Goal: Information Seeking & Learning: Learn about a topic

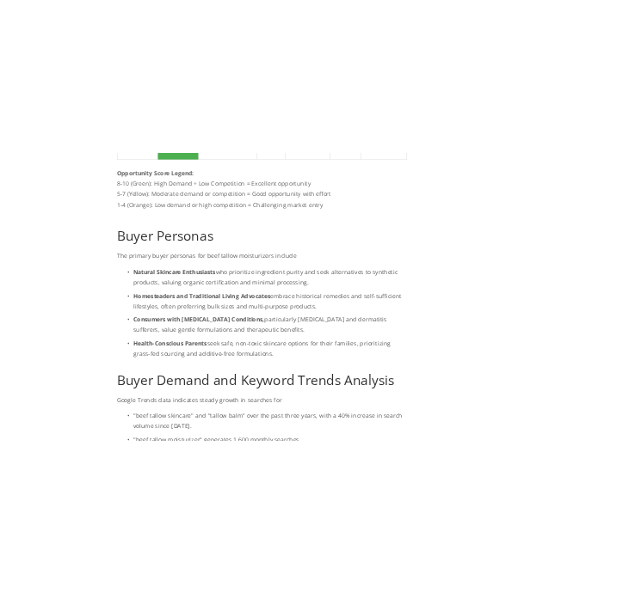
scroll to position [2017, 0]
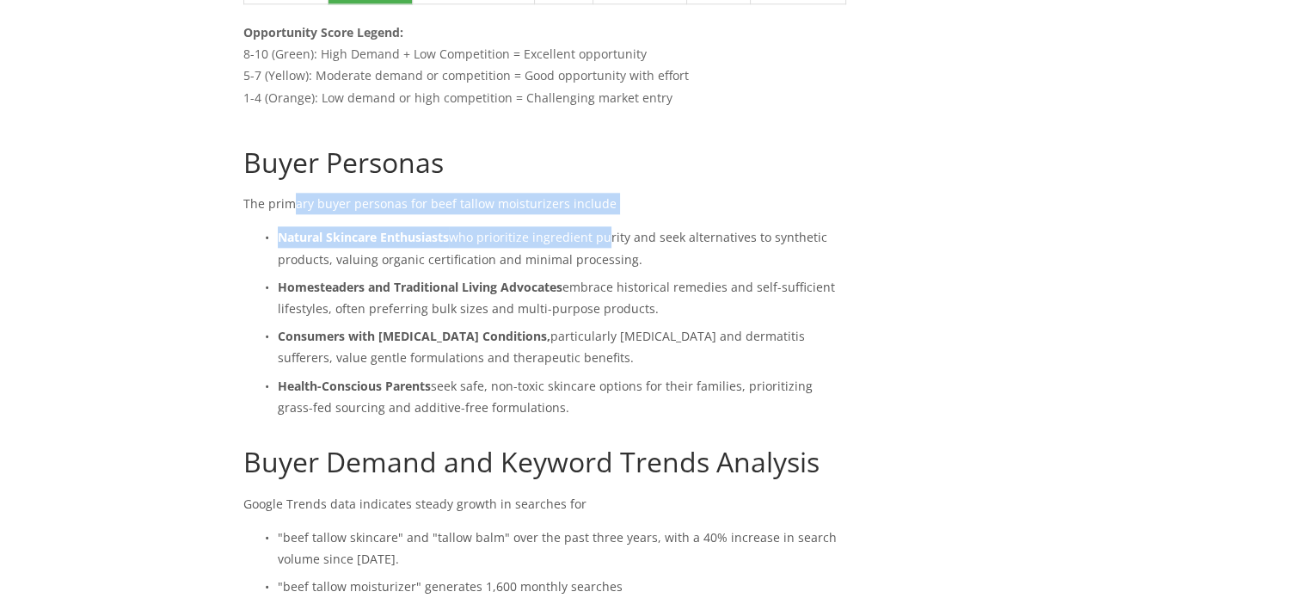
drag, startPoint x: 288, startPoint y: 203, endPoint x: 606, endPoint y: 216, distance: 318.4
drag, startPoint x: 334, startPoint y: 257, endPoint x: 647, endPoint y: 247, distance: 312.3
click at [647, 247] on p "Natural Skincare Enthusiasts who prioritize ingredient purity and seek alternat…" at bounding box center [562, 247] width 568 height 43
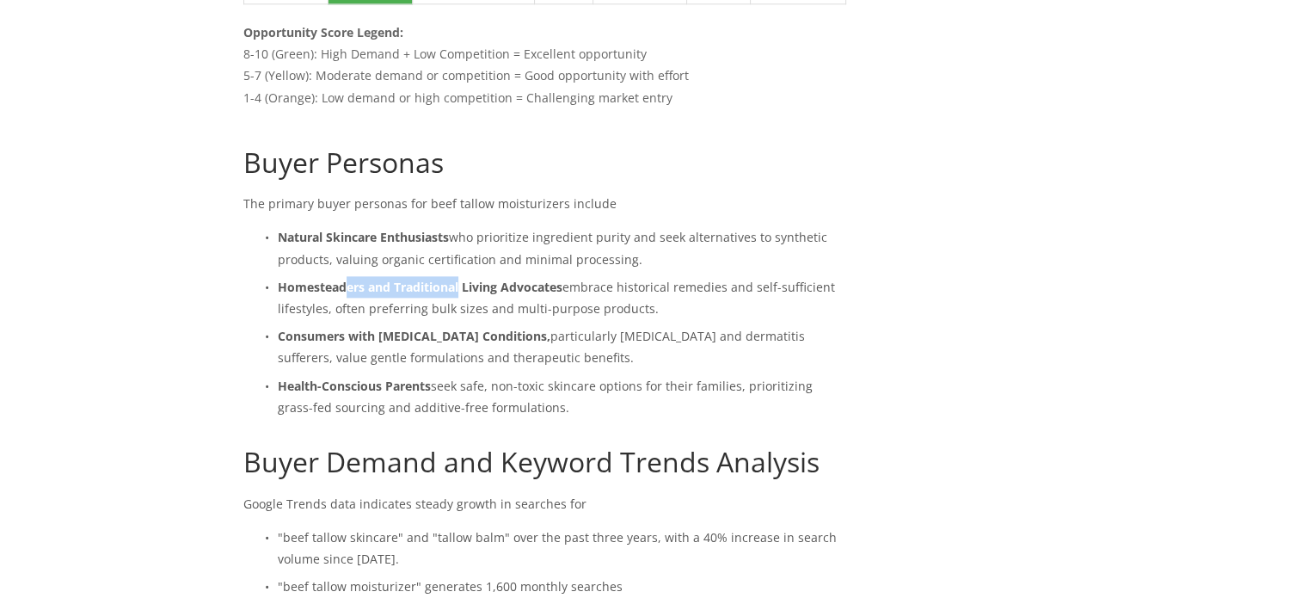
drag, startPoint x: 343, startPoint y: 286, endPoint x: 460, endPoint y: 285, distance: 117.0
click at [460, 285] on strong "Homesteaders and Traditional Living Advocates" at bounding box center [420, 287] width 285 height 16
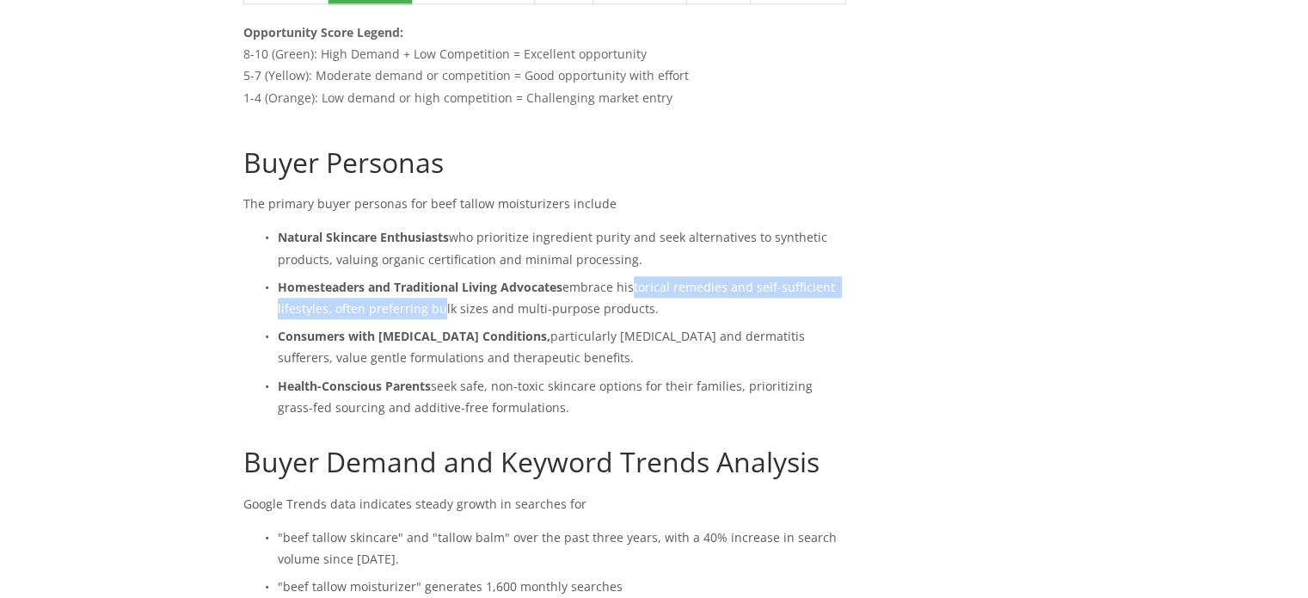
drag, startPoint x: 434, startPoint y: 305, endPoint x: 630, endPoint y: 295, distance: 196.3
click at [630, 295] on p "Homesteaders and Traditional Living Advocates embrace historical remedies and s…" at bounding box center [562, 297] width 568 height 43
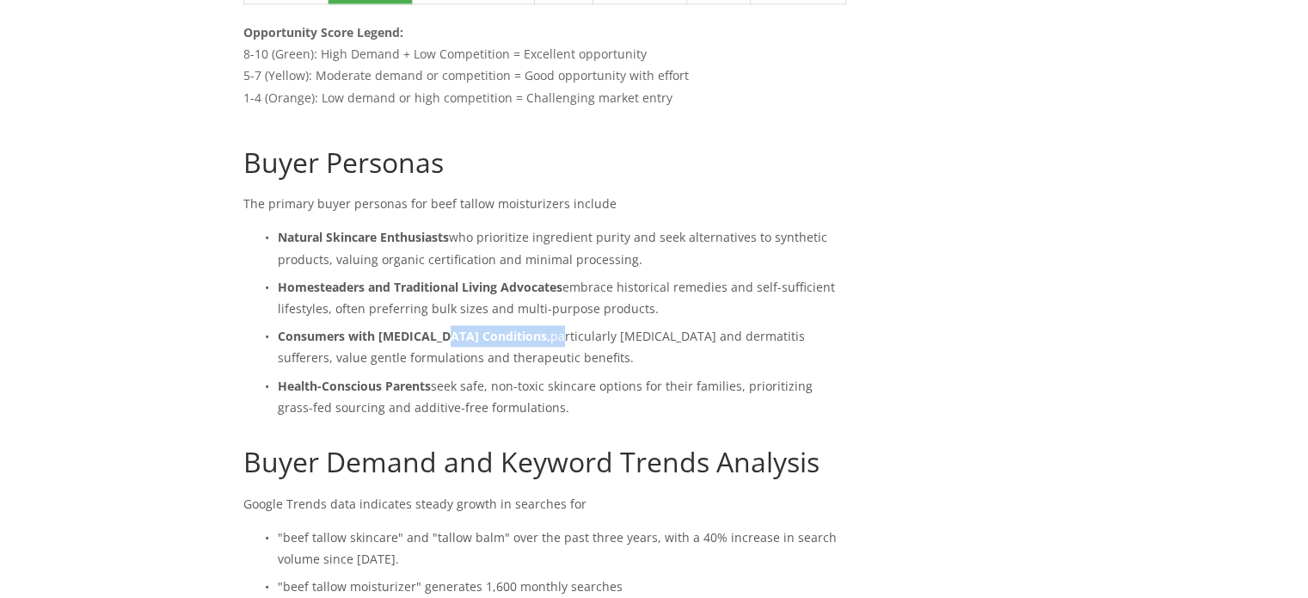
drag, startPoint x: 434, startPoint y: 338, endPoint x: 539, endPoint y: 335, distance: 104.9
click at [539, 335] on p "Consumers with [MEDICAL_DATA] Conditions, particularly [MEDICAL_DATA] and derma…" at bounding box center [562, 346] width 568 height 43
drag, startPoint x: 273, startPoint y: 373, endPoint x: 440, endPoint y: 382, distance: 167.0
click at [440, 382] on p "Health-Conscious Parents seek safe, non-toxic skincare options for their famili…" at bounding box center [562, 396] width 568 height 43
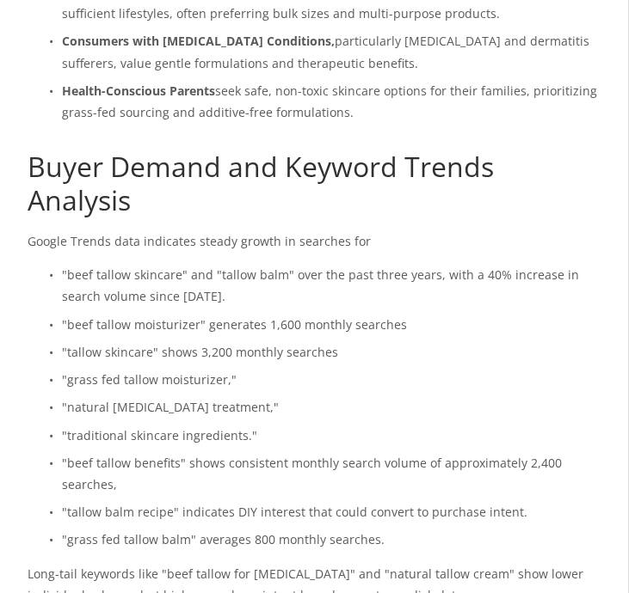
click at [412, 233] on div "Buyer Personas The primary buyer personas for beef tallow moisturizers include …" at bounding box center [315, 358] width 574 height 1014
click at [104, 264] on p ""beef tallow skincare" and "tallow balm" over the past three years, with a 40% …" at bounding box center [331, 285] width 539 height 43
click at [255, 264] on p ""beef tallow skincare" and "tallow balm" over the past three years, with a 40% …" at bounding box center [331, 285] width 539 height 43
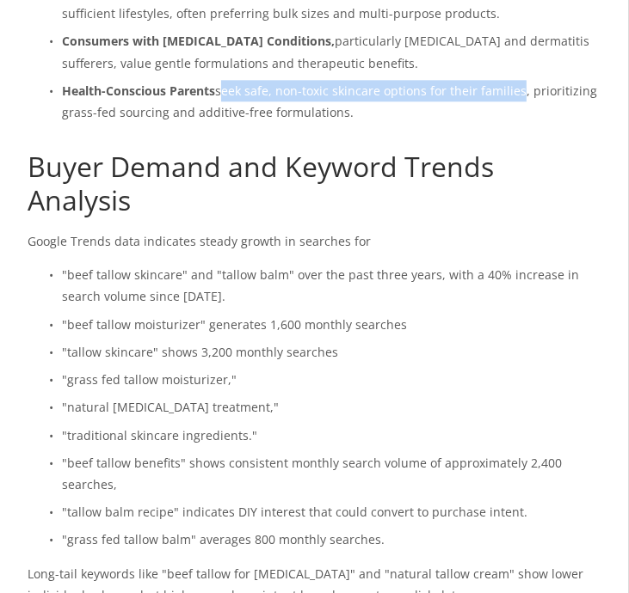
drag, startPoint x: 223, startPoint y: 70, endPoint x: 518, endPoint y: 75, distance: 295.8
click at [518, 80] on p "Health-Conscious Parents seek safe, non-toxic skincare options for their famili…" at bounding box center [331, 101] width 539 height 43
copy p "eek safe, non-toxic skincare options for their families"
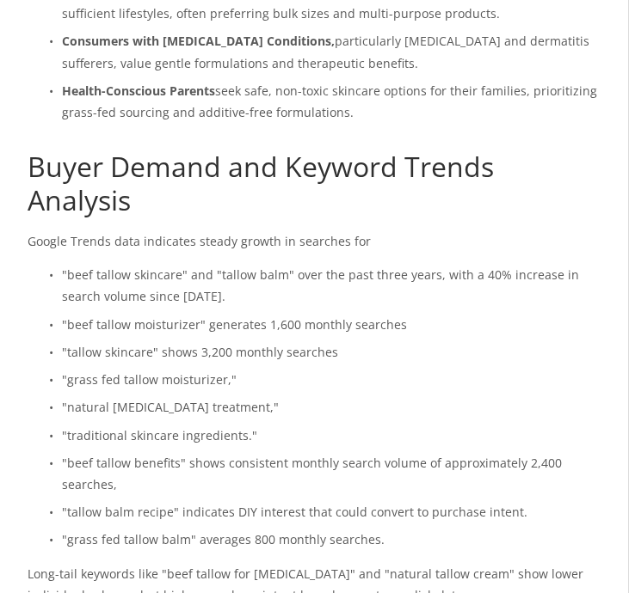
click at [311, 233] on div "Buyer Personas The primary buyer personas for beef tallow moisturizers include …" at bounding box center [315, 358] width 574 height 1014
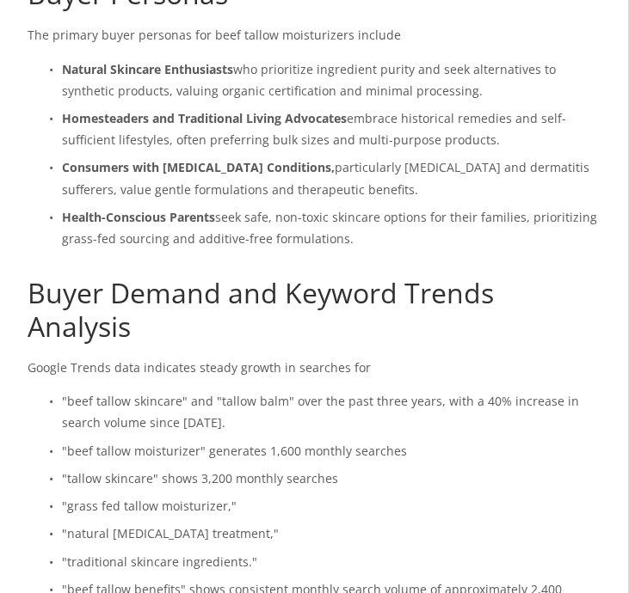
scroll to position [1890, 0]
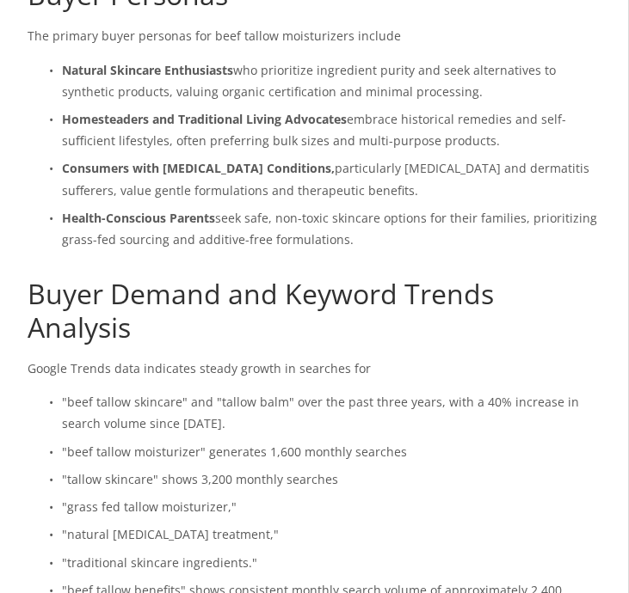
click at [239, 175] on p "Consumers with [MEDICAL_DATA] Conditions, particularly [MEDICAL_DATA] and derma…" at bounding box center [331, 178] width 539 height 43
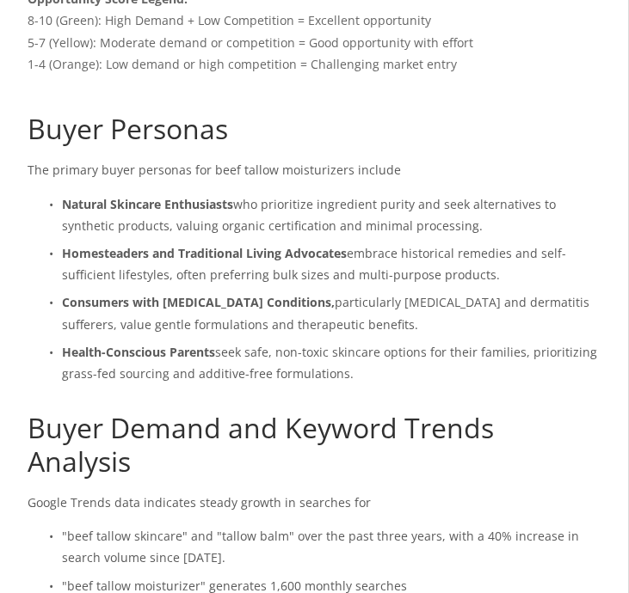
scroll to position [1776, 0]
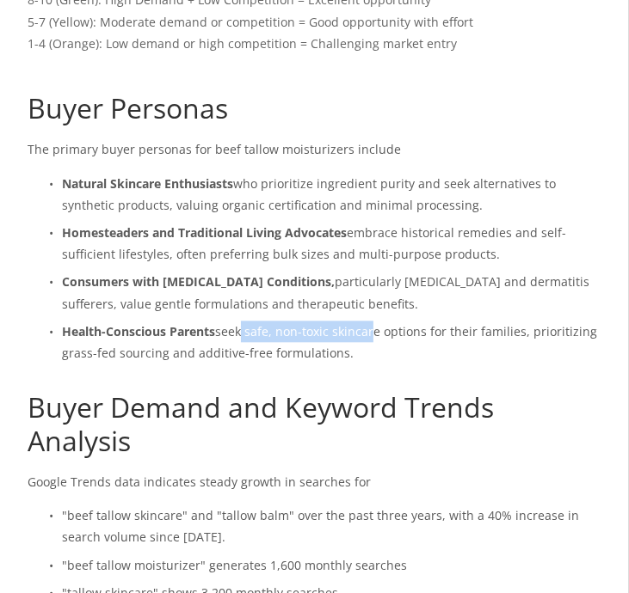
drag, startPoint x: 244, startPoint y: 312, endPoint x: 375, endPoint y: 309, distance: 130.7
click at [375, 321] on p "Health-Conscious Parents seek safe, non-toxic skincare options for their famili…" at bounding box center [331, 342] width 539 height 43
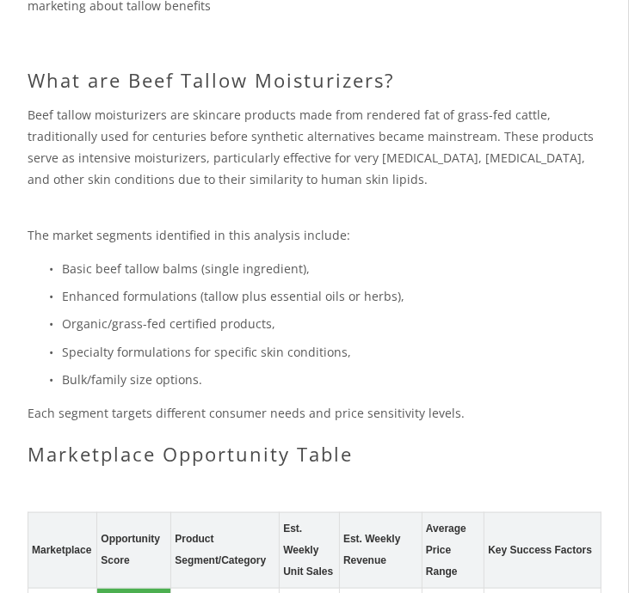
scroll to position [754, 0]
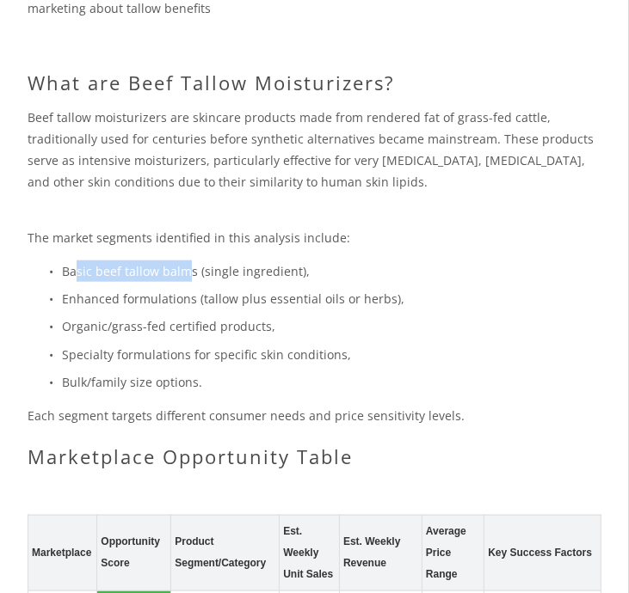
drag, startPoint x: 78, startPoint y: 262, endPoint x: 182, endPoint y: 257, distance: 104.2
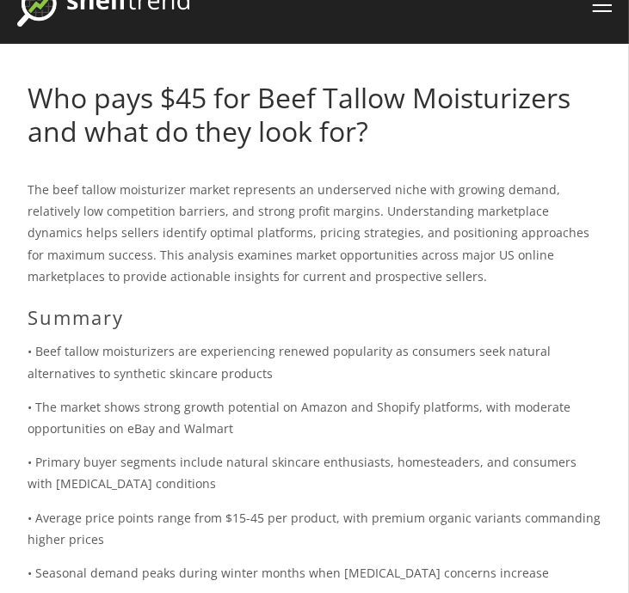
scroll to position [79, 0]
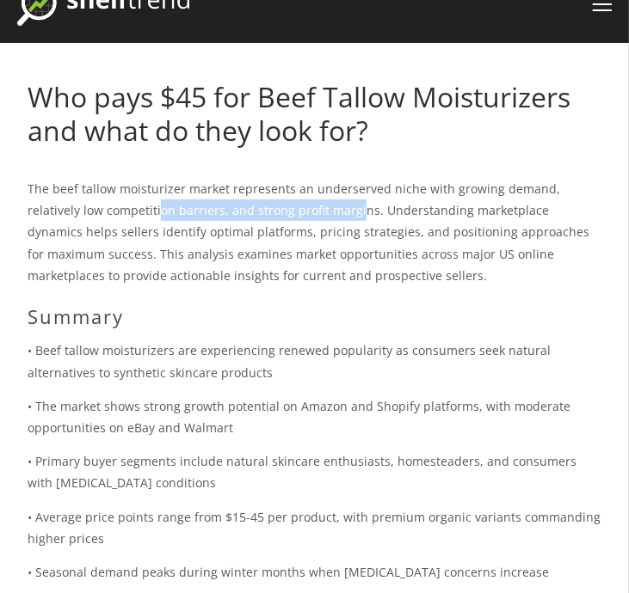
drag, startPoint x: 101, startPoint y: 216, endPoint x: 304, endPoint y: 214, distance: 202.9
click at [304, 214] on p "The beef tallow moisturizer market represents an underserved niche with growing…" at bounding box center [315, 232] width 574 height 108
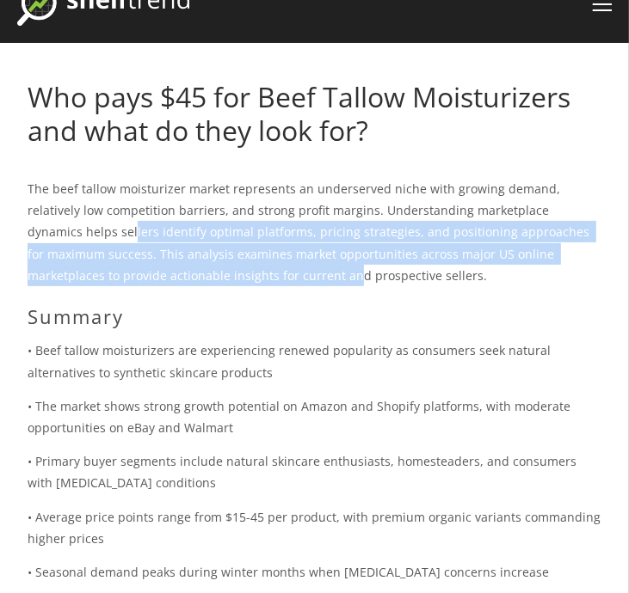
drag, startPoint x: 43, startPoint y: 227, endPoint x: 218, endPoint y: 273, distance: 181.5
click at [218, 273] on p "The beef tallow moisturizer market represents an underserved niche with growing…" at bounding box center [315, 232] width 574 height 108
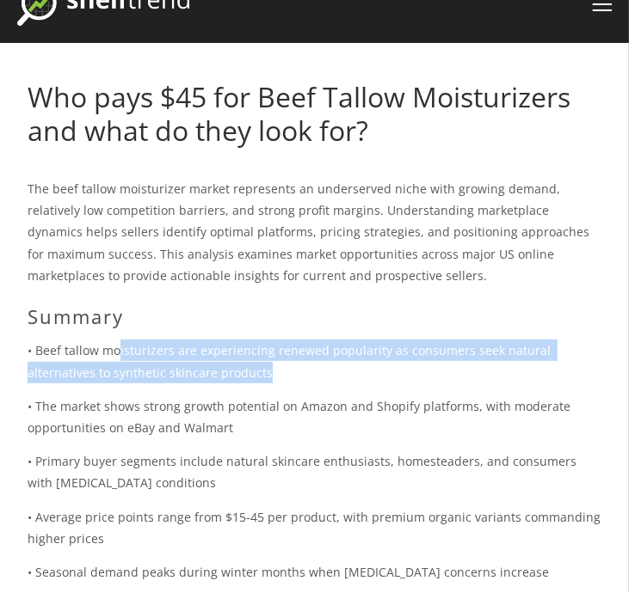
drag, startPoint x: 120, startPoint y: 347, endPoint x: 316, endPoint y: 364, distance: 196.8
click at [316, 364] on p "• Beef tallow moisturizers are experiencing renewed popularity as consumers see…" at bounding box center [315, 361] width 574 height 43
click at [182, 342] on p "• Beef tallow moisturizers are experiencing renewed popularity as consumers see…" at bounding box center [315, 361] width 574 height 43
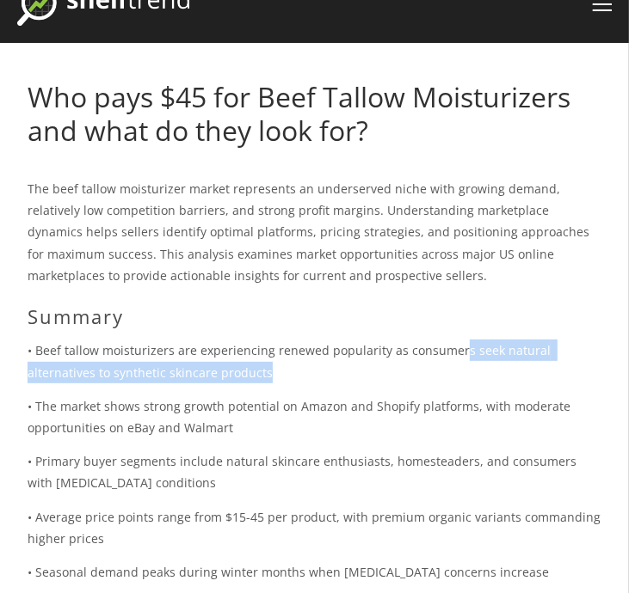
drag, startPoint x: 457, startPoint y: 350, endPoint x: 463, endPoint y: 371, distance: 22.1
click at [463, 371] on p "• Beef tallow moisturizers are experiencing renewed popularity as consumers see…" at bounding box center [315, 361] width 574 height 43
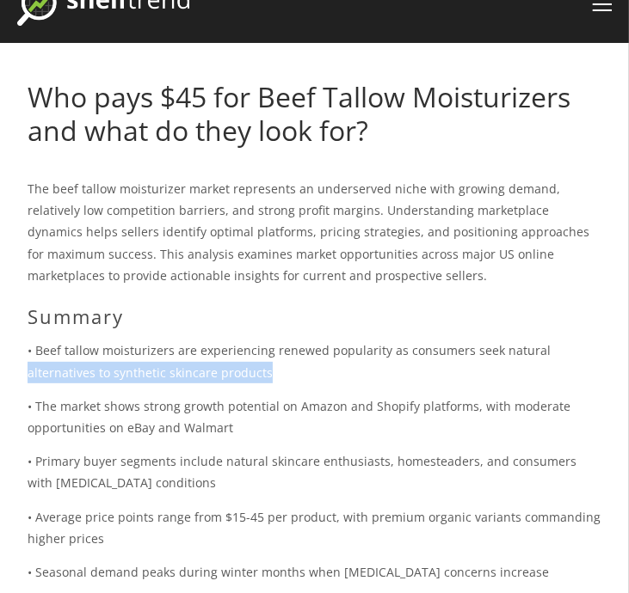
drag, startPoint x: 272, startPoint y: 371, endPoint x: 29, endPoint y: 376, distance: 242.5
click at [29, 376] on p "• Beef tallow moisturizers are experiencing renewed popularity as consumers see…" at bounding box center [315, 361] width 574 height 43
copy p "alternatives to synthetic skincare products"
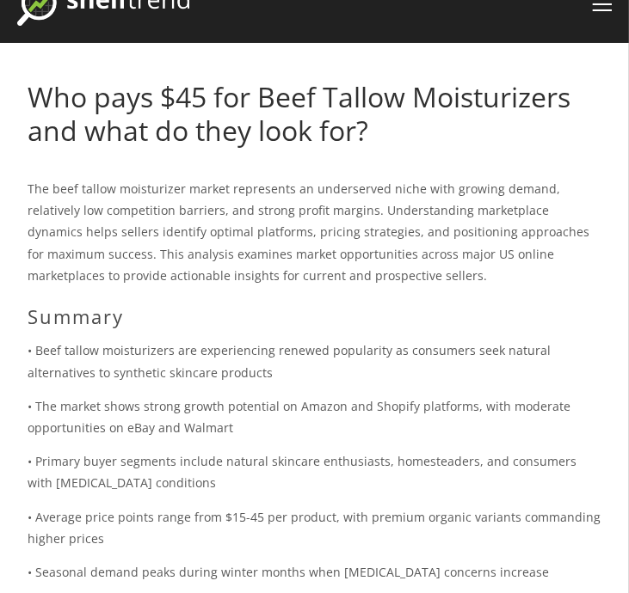
click at [224, 244] on p "The beef tallow moisturizer market represents an underserved niche with growing…" at bounding box center [315, 232] width 574 height 108
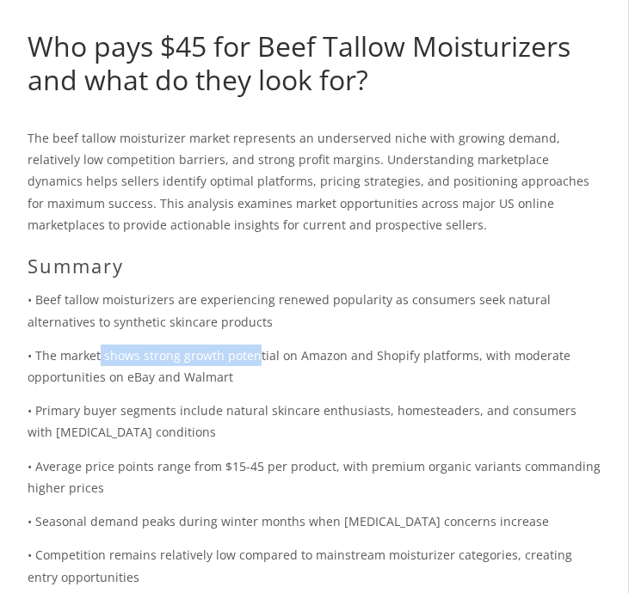
drag, startPoint x: 100, startPoint y: 347, endPoint x: 253, endPoint y: 358, distance: 153.5
click at [253, 358] on p "• The market shows strong growth potential on Amazon and Shopify platforms, wit…" at bounding box center [315, 366] width 574 height 43
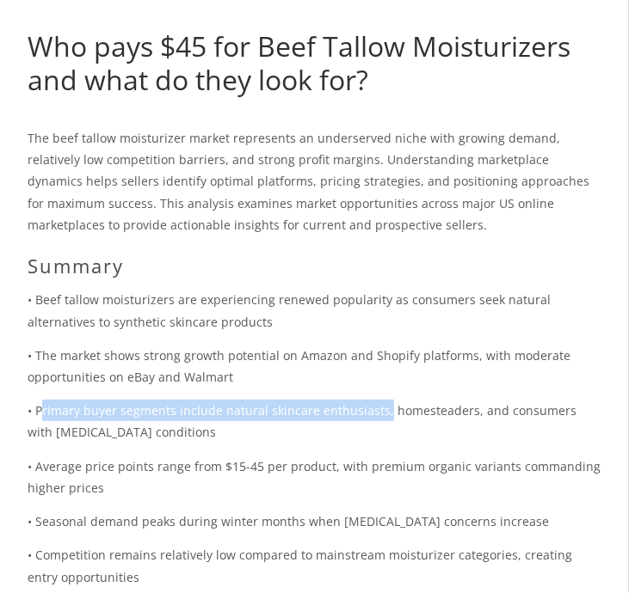
drag, startPoint x: 40, startPoint y: 408, endPoint x: 379, endPoint y: 408, distance: 338.8
click at [379, 408] on p "• Primary buyer segments include natural skincare enthusiasts, homesteaders, an…" at bounding box center [315, 421] width 574 height 43
click at [234, 401] on p "• Primary buyer segments include natural skincare enthusiasts, homesteaders, an…" at bounding box center [315, 421] width 574 height 43
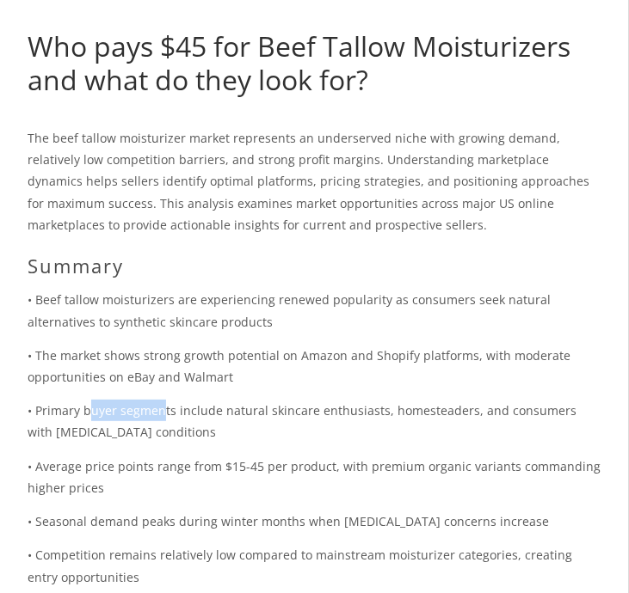
drag, startPoint x: 158, startPoint y: 412, endPoint x: 85, endPoint y: 409, distance: 73.1
click at [85, 409] on p "• Primary buyer segments include natural skincare enthusiasts, homesteaders, an…" at bounding box center [315, 421] width 574 height 43
click at [236, 321] on p "• Beef tallow moisturizers are experiencing renewed popularity as consumers see…" at bounding box center [315, 310] width 574 height 43
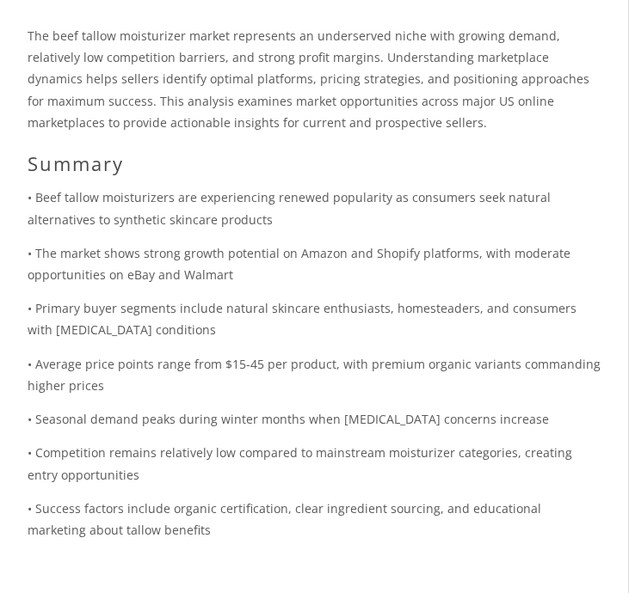
scroll to position [233, 0]
drag, startPoint x: 220, startPoint y: 307, endPoint x: 355, endPoint y: 289, distance: 136.2
click at [355, 289] on div "The beef tallow moisturizer market represents an underserved niche with growing…" at bounding box center [315, 507] width 574 height 966
click at [163, 312] on p "• Primary buyer segments include natural skincare enthusiasts, homesteaders, an…" at bounding box center [315, 318] width 574 height 43
drag, startPoint x: 36, startPoint y: 312, endPoint x: 143, endPoint y: 312, distance: 106.6
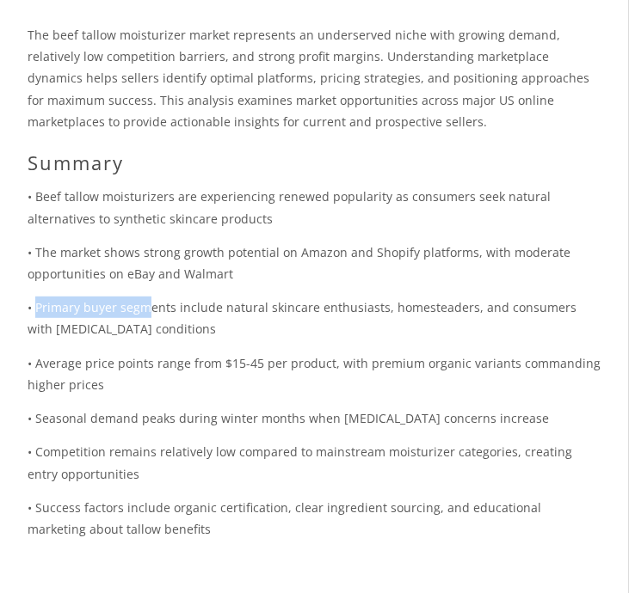
click at [143, 312] on p "• Primary buyer segments include natural skincare enthusiasts, homesteaders, an…" at bounding box center [315, 318] width 574 height 43
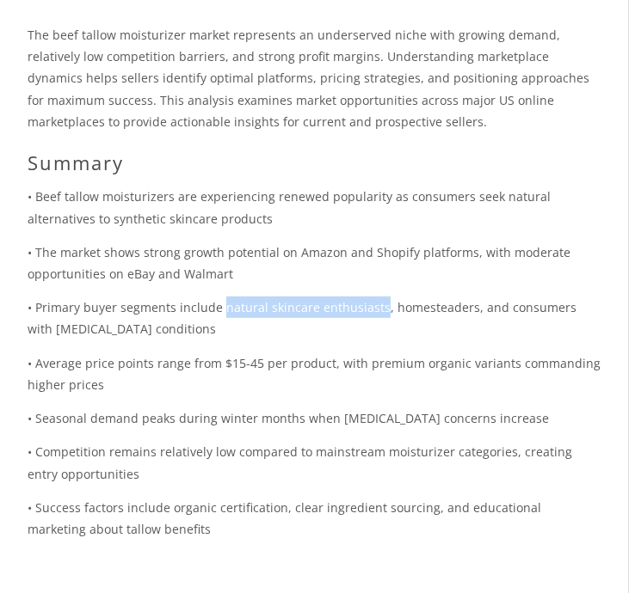
drag, startPoint x: 220, startPoint y: 308, endPoint x: 375, endPoint y: 305, distance: 154.8
click at [375, 305] on p "• Primary buyer segments include natural skincare enthusiasts, homesteaders, an…" at bounding box center [315, 318] width 574 height 43
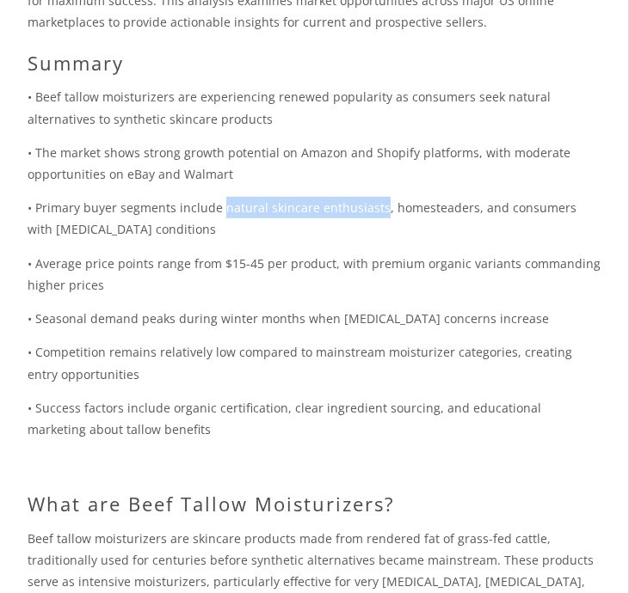
scroll to position [339, 0]
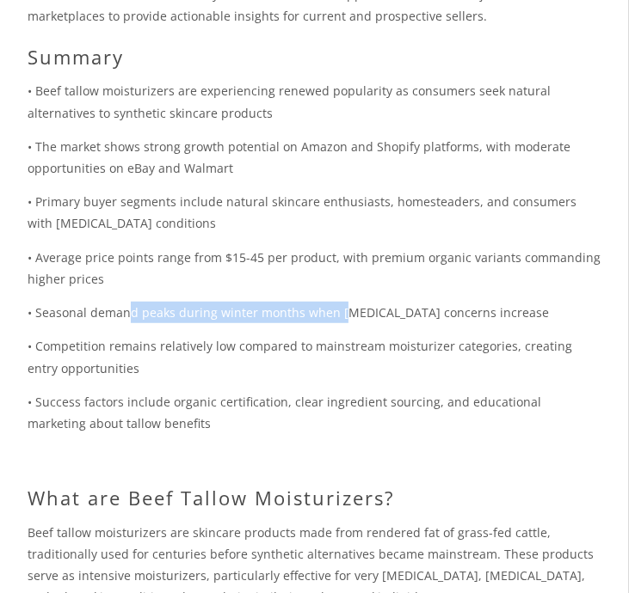
drag, startPoint x: 125, startPoint y: 308, endPoint x: 338, endPoint y: 308, distance: 213.2
click at [338, 308] on p "• Seasonal demand peaks during winter months when [MEDICAL_DATA] concerns incre…" at bounding box center [315, 312] width 574 height 21
click at [144, 319] on p "• Seasonal demand peaks during winter months when [MEDICAL_DATA] concerns incre…" at bounding box center [315, 312] width 574 height 21
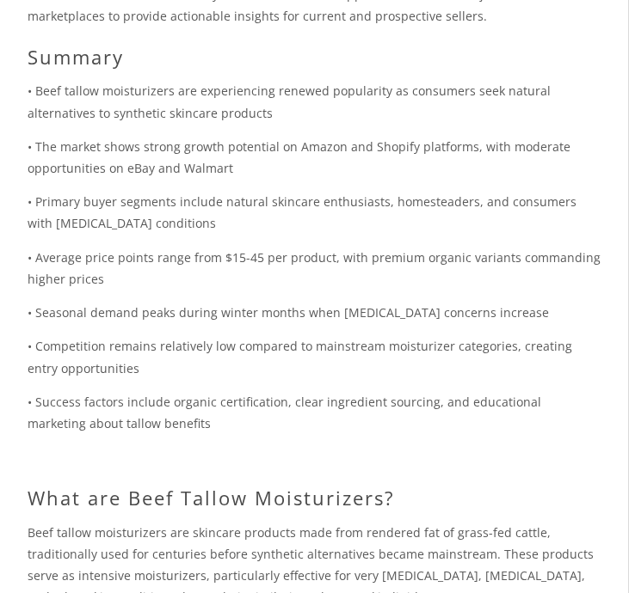
click at [234, 291] on div "The beef tallow moisturizer market represents an underserved niche with growing…" at bounding box center [315, 401] width 574 height 966
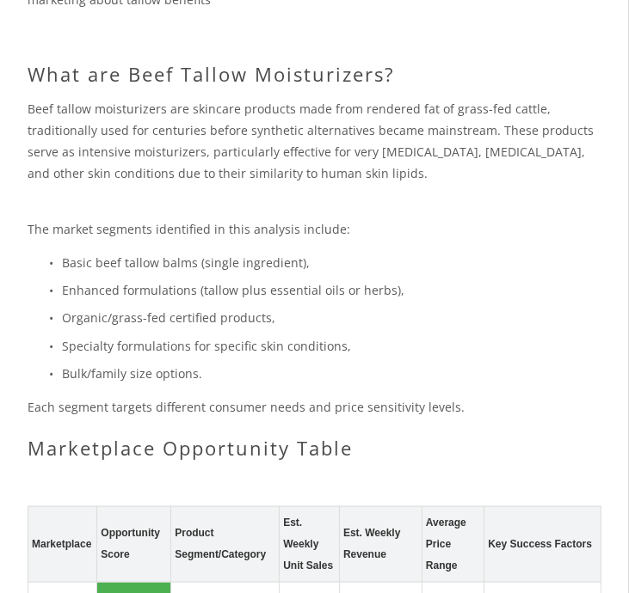
scroll to position [767, 0]
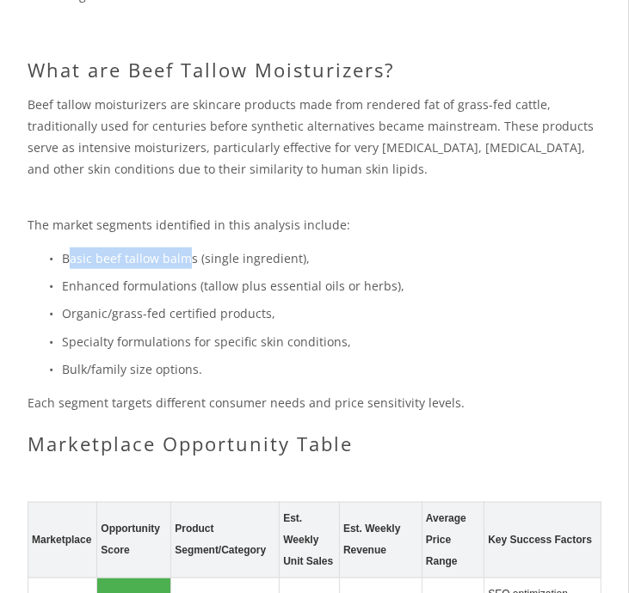
drag, startPoint x: 72, startPoint y: 264, endPoint x: 187, endPoint y: 267, distance: 114.4
click at [187, 267] on p "Basic beef tallow balms (single ingredient)," at bounding box center [331, 258] width 539 height 21
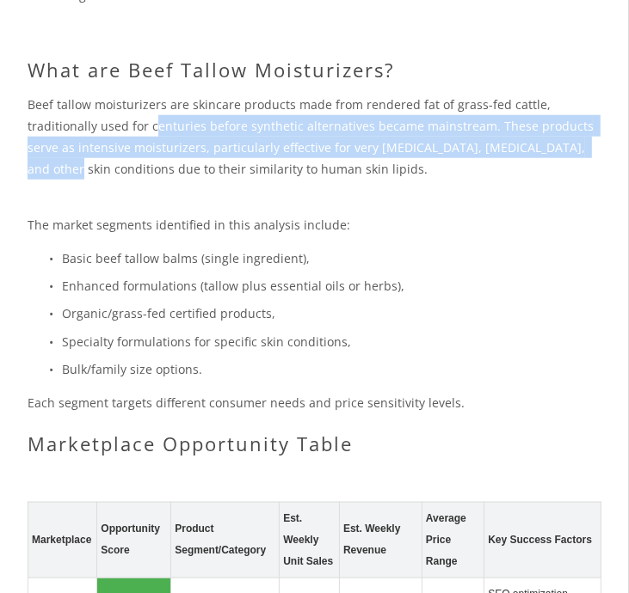
drag, startPoint x: 150, startPoint y: 133, endPoint x: 63, endPoint y: 162, distance: 92.2
click at [63, 162] on p "Beef tallow moisturizers are skincare products made from rendered fat of grass-…" at bounding box center [315, 137] width 574 height 87
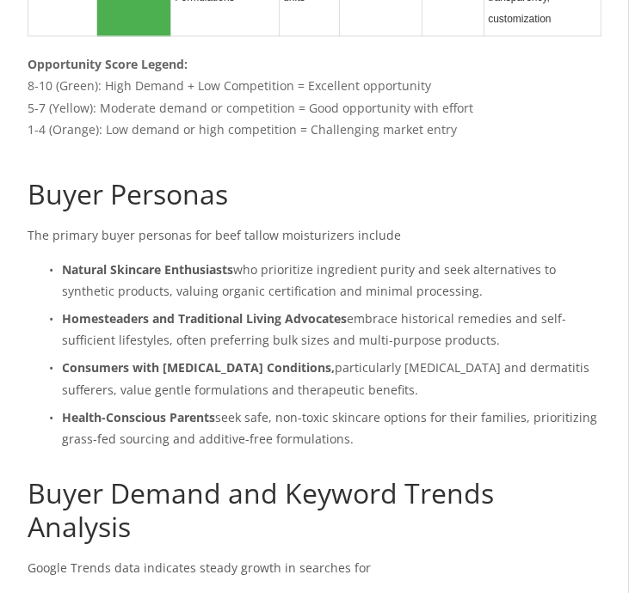
scroll to position [1697, 0]
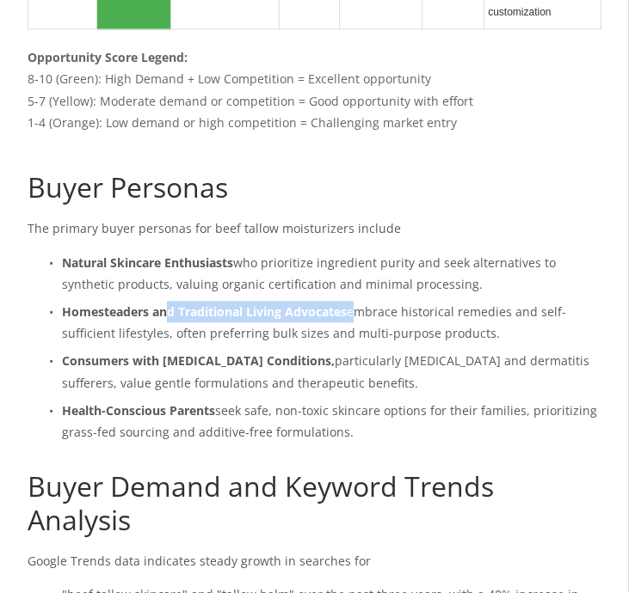
drag, startPoint x: 169, startPoint y: 291, endPoint x: 351, endPoint y: 288, distance: 182.3
click at [351, 301] on p "Homesteaders and Traditional Living Advocates embrace historical remedies and s…" at bounding box center [331, 322] width 539 height 43
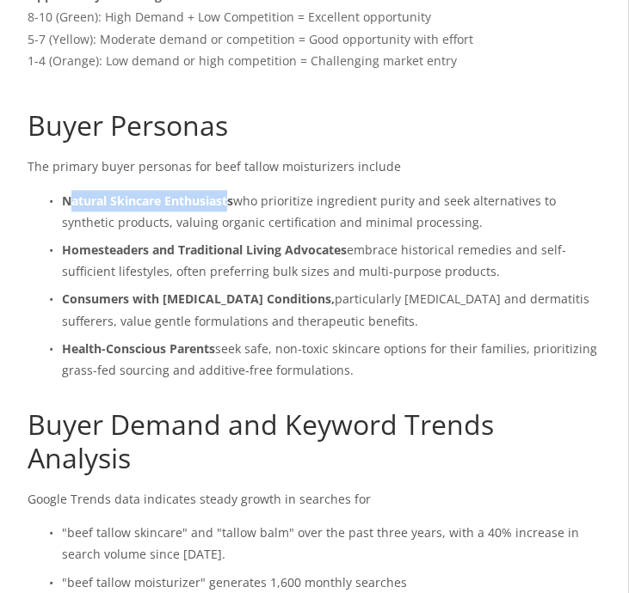
drag, startPoint x: 69, startPoint y: 172, endPoint x: 232, endPoint y: 180, distance: 163.6
click at [232, 193] on strong "Natural Skincare Enthusiasts" at bounding box center [147, 201] width 171 height 16
click at [272, 291] on strong "Consumers with [MEDICAL_DATA] Conditions," at bounding box center [198, 299] width 273 height 16
click at [229, 247] on p "Homesteaders and Traditional Living Advocates embrace historical remedies and s…" at bounding box center [331, 260] width 539 height 43
click at [311, 338] on p "Health-Conscious Parents seek safe, non-toxic skincare options for their famili…" at bounding box center [331, 359] width 539 height 43
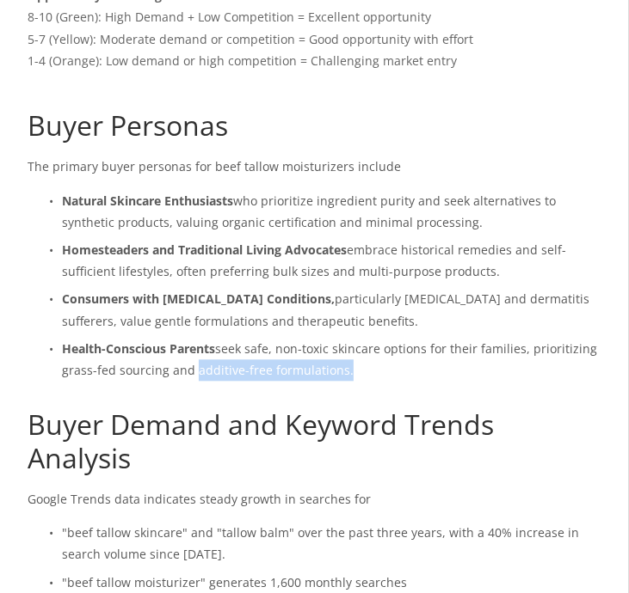
drag, startPoint x: 193, startPoint y: 347, endPoint x: 345, endPoint y: 347, distance: 152.2
click at [345, 347] on p "Health-Conscious Parents seek safe, non-toxic skincare options for their famili…" at bounding box center [331, 359] width 539 height 43
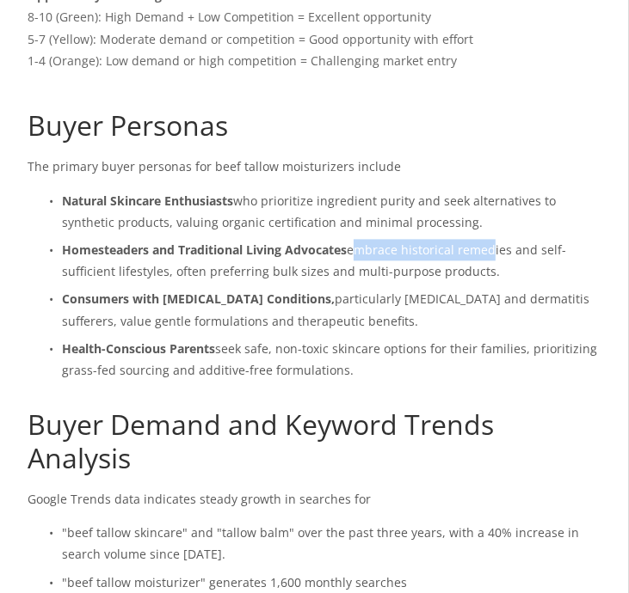
drag, startPoint x: 354, startPoint y: 223, endPoint x: 488, endPoint y: 233, distance: 134.5
click at [488, 239] on p "Homesteaders and Traditional Living Advocates embrace historical remedies and s…" at bounding box center [331, 260] width 539 height 43
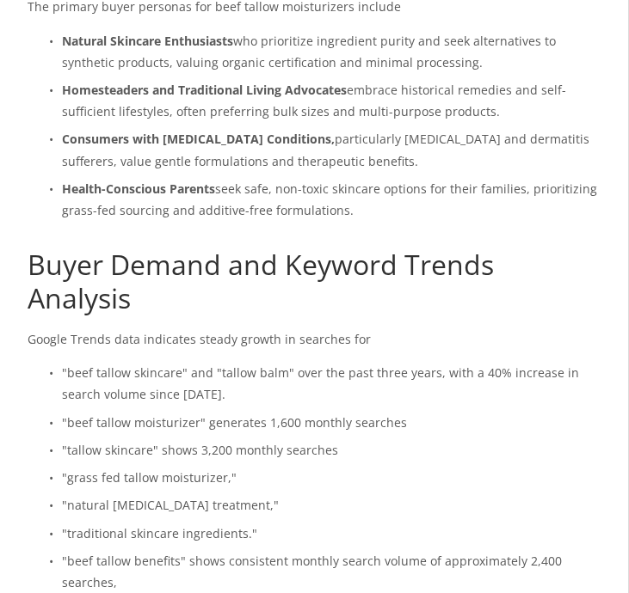
scroll to position [2028, 0]
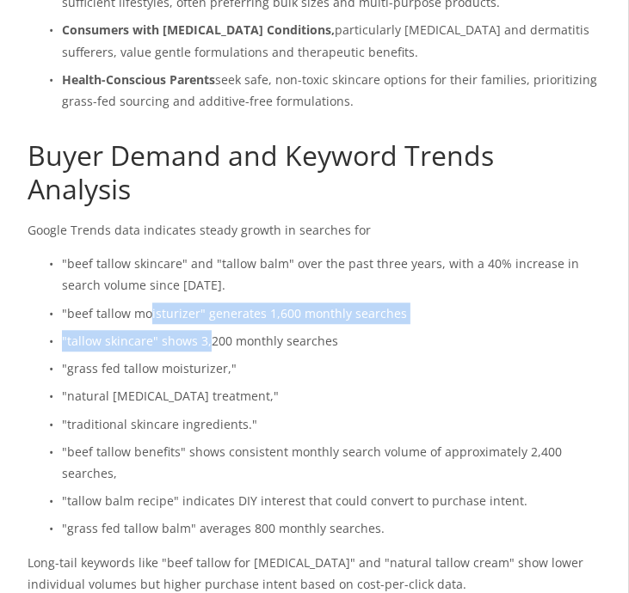
drag, startPoint x: 148, startPoint y: 289, endPoint x: 209, endPoint y: 326, distance: 71.4
click at [209, 326] on ul ""beef tallow skincare" and "tallow balm" over the past three years, with a 40% …" at bounding box center [315, 396] width 574 height 286
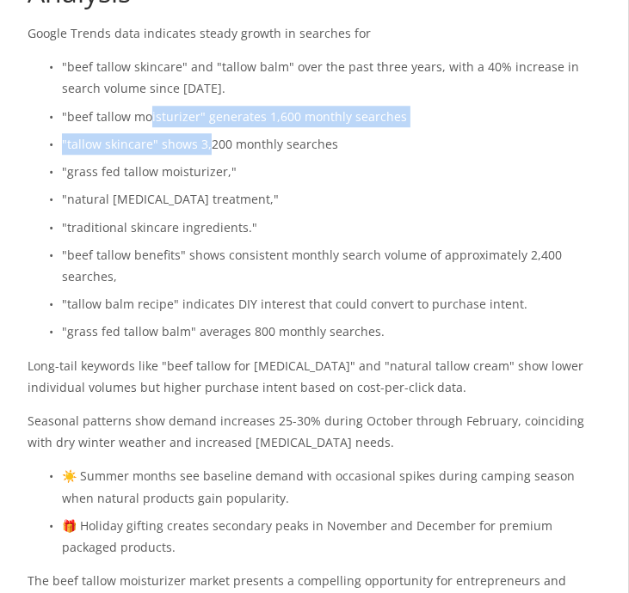
scroll to position [2228, 0]
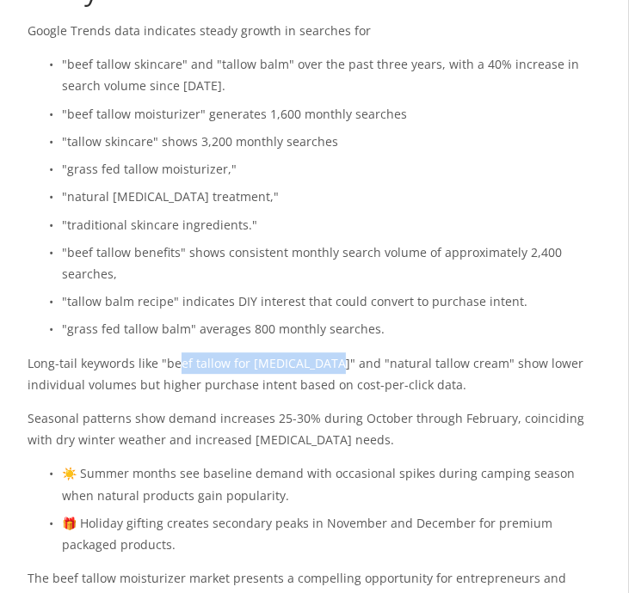
drag, startPoint x: 175, startPoint y: 341, endPoint x: 327, endPoint y: 336, distance: 152.3
click at [327, 353] on p "Long-tail keywords like "beef tallow for [MEDICAL_DATA]" and "natural tallow cr…" at bounding box center [315, 374] width 574 height 43
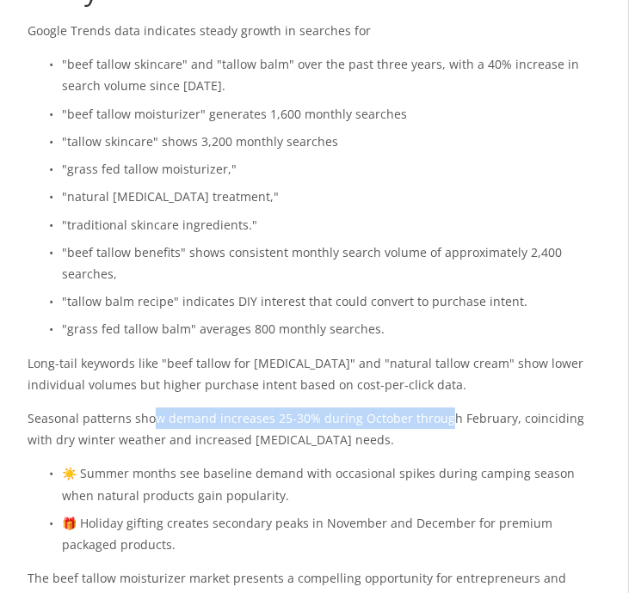
drag, startPoint x: 154, startPoint y: 396, endPoint x: 440, endPoint y: 399, distance: 286.3
click at [440, 408] on p "Seasonal patterns show demand increases 25-30% during October through February,…" at bounding box center [315, 429] width 574 height 43
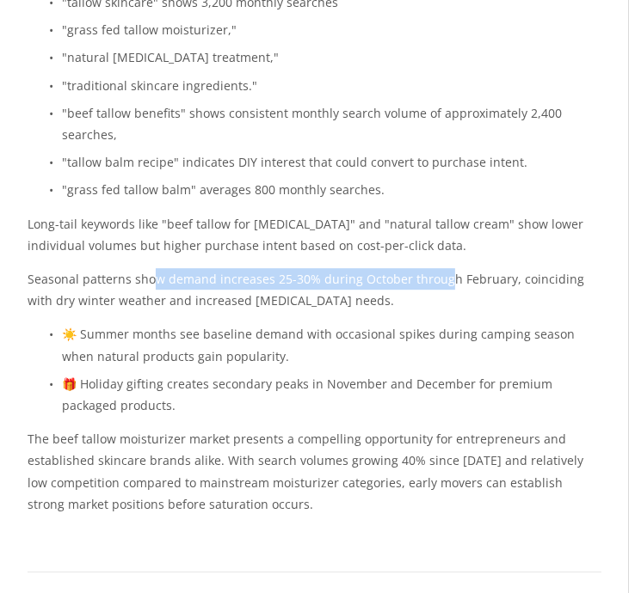
scroll to position [2370, 0]
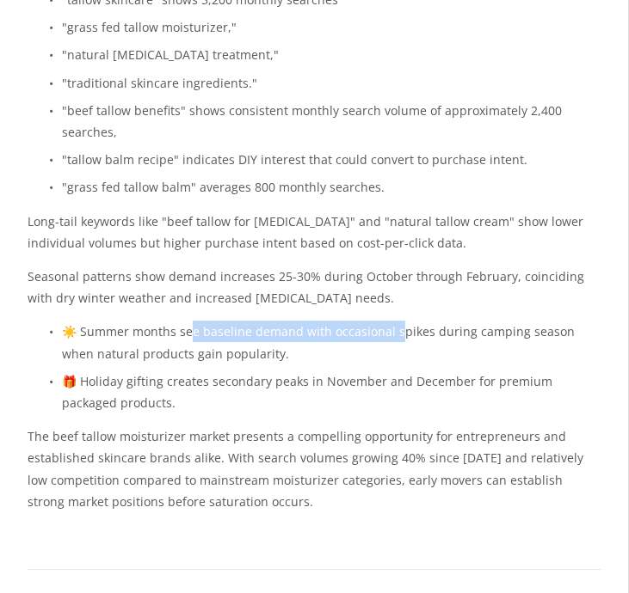
drag, startPoint x: 190, startPoint y: 313, endPoint x: 398, endPoint y: 313, distance: 208.1
click at [398, 321] on p "☀️ Summer months see baseline demand with occasional spikes during camping seas…" at bounding box center [331, 342] width 539 height 43
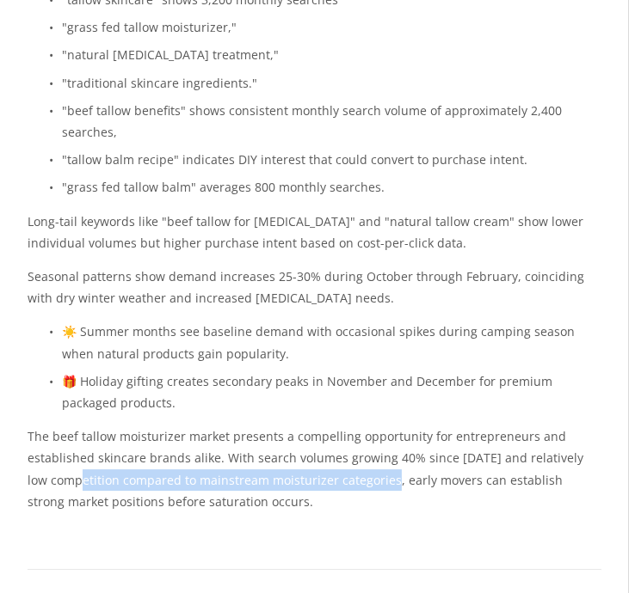
drag, startPoint x: 71, startPoint y: 460, endPoint x: 375, endPoint y: 455, distance: 303.6
click at [375, 455] on p "The beef tallow moisturizer market presents a compelling opportunity for entrep…" at bounding box center [315, 469] width 574 height 87
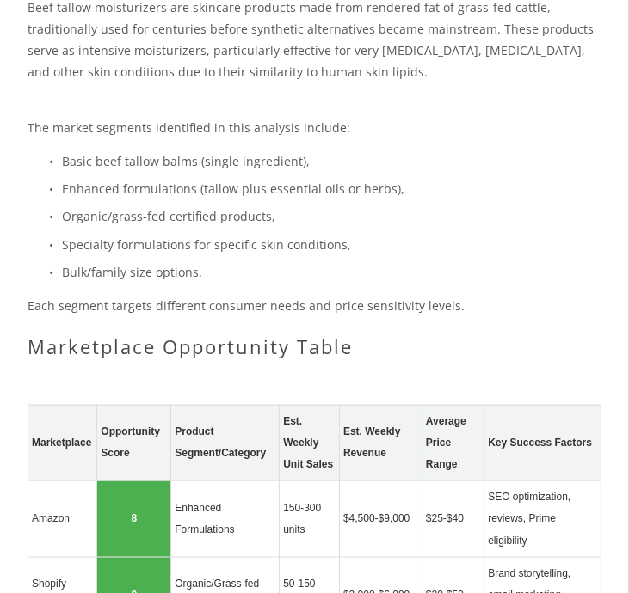
scroll to position [861, 0]
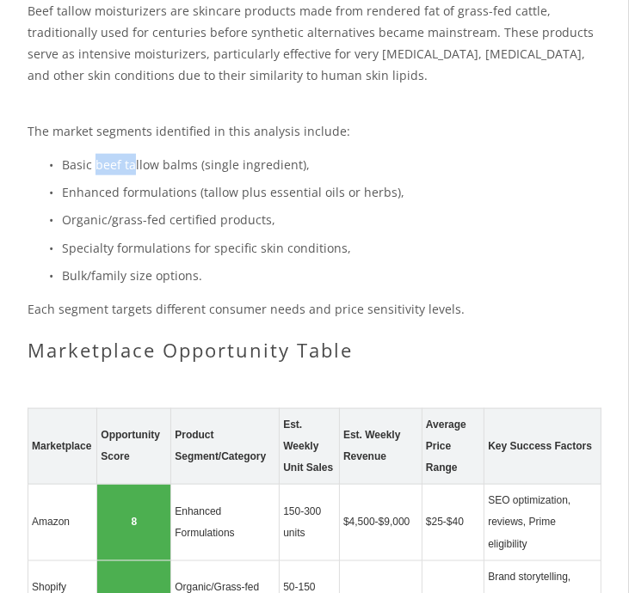
drag, startPoint x: 96, startPoint y: 166, endPoint x: 141, endPoint y: 164, distance: 44.7
click at [141, 164] on p "Basic beef tallow balms (single ingredient)," at bounding box center [331, 164] width 539 height 21
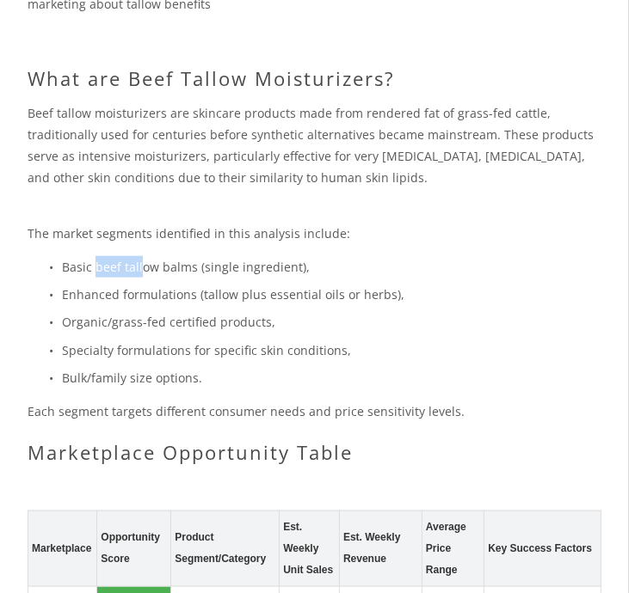
scroll to position [758, 0]
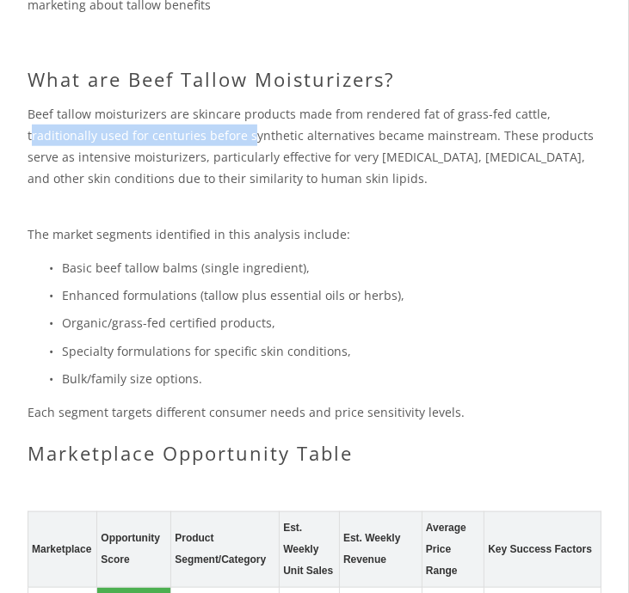
drag, startPoint x: 34, startPoint y: 136, endPoint x: 248, endPoint y: 140, distance: 214.1
click at [248, 140] on p "Beef tallow moisturizers are skincare products made from rendered fat of grass-…" at bounding box center [315, 146] width 574 height 87
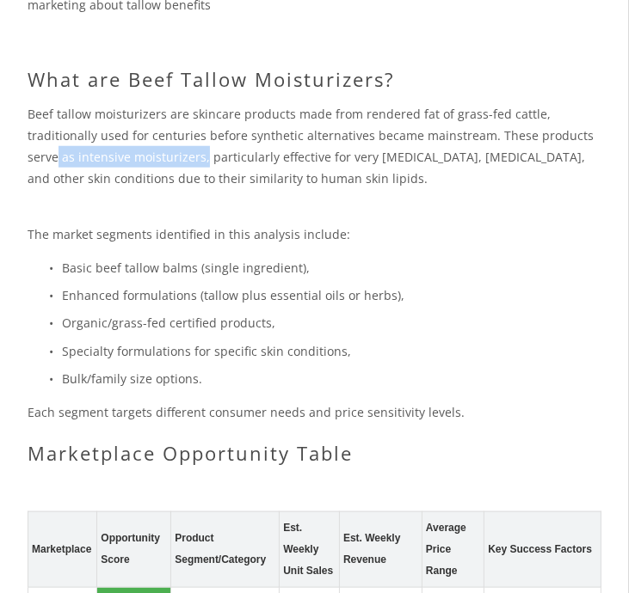
drag, startPoint x: 58, startPoint y: 161, endPoint x: 203, endPoint y: 164, distance: 144.5
click at [203, 164] on p "Beef tallow moisturizers are skincare products made from rendered fat of grass-…" at bounding box center [315, 146] width 574 height 87
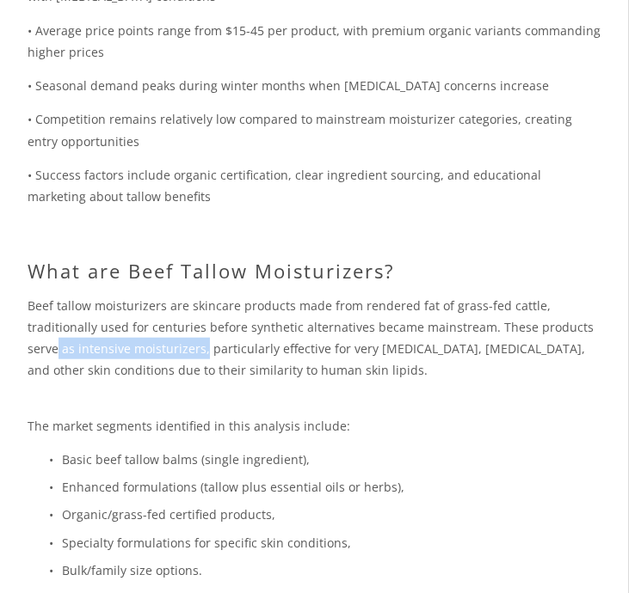
scroll to position [556, 0]
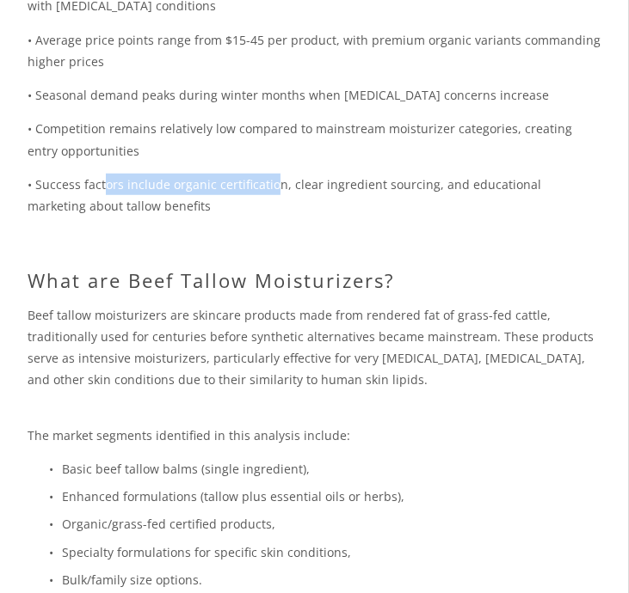
drag, startPoint x: 106, startPoint y: 188, endPoint x: 272, endPoint y: 185, distance: 166.0
click at [272, 185] on p "• Success factors include organic certification, clear ingredient sourcing, and…" at bounding box center [315, 195] width 574 height 43
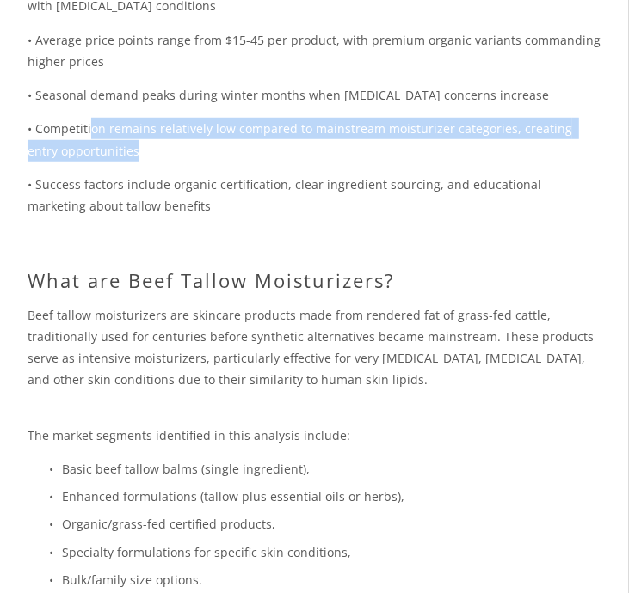
drag, startPoint x: 92, startPoint y: 132, endPoint x: 274, endPoint y: 147, distance: 182.9
click at [274, 147] on p "• Competition remains relatively low compared to mainstream moisturizer categor…" at bounding box center [315, 139] width 574 height 43
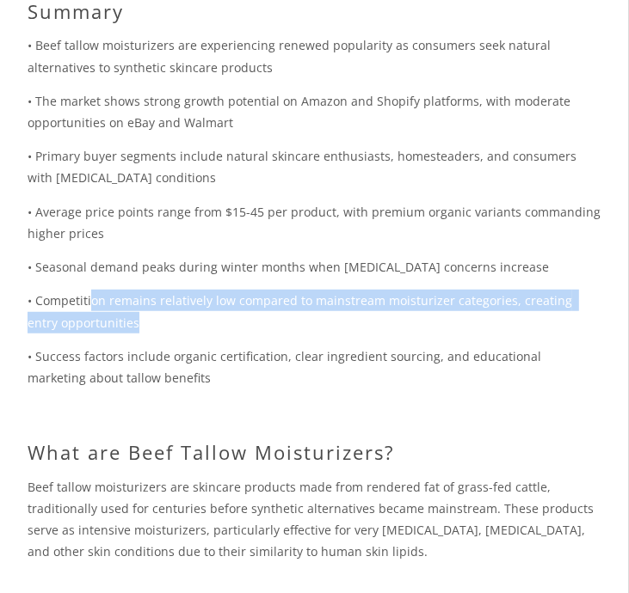
scroll to position [379, 0]
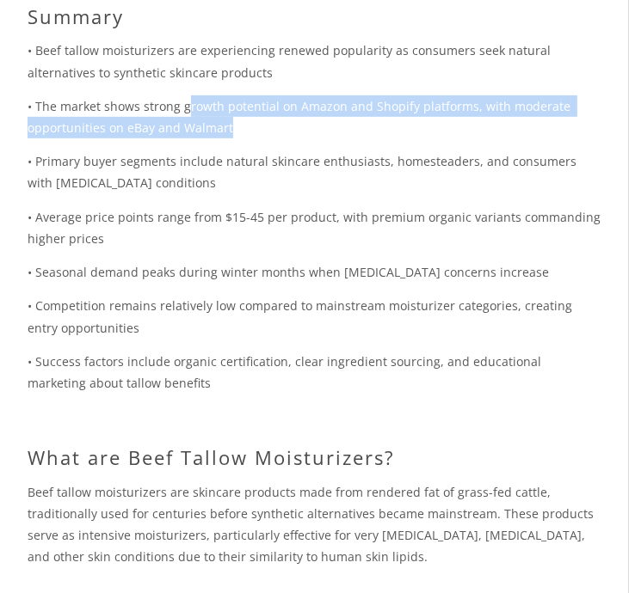
drag, startPoint x: 186, startPoint y: 109, endPoint x: 354, endPoint y: 122, distance: 169.0
click at [354, 122] on p "• The market shows strong growth potential on Amazon and Shopify platforms, wit…" at bounding box center [315, 116] width 574 height 43
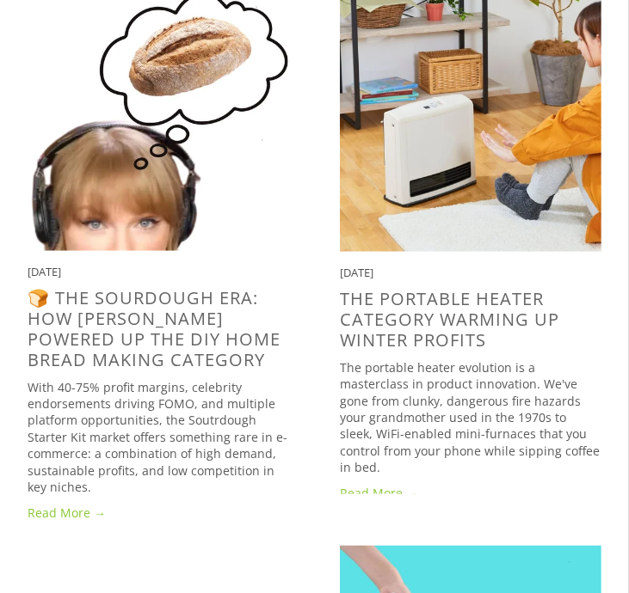
scroll to position [4305, 0]
